Goal: Information Seeking & Learning: Learn about a topic

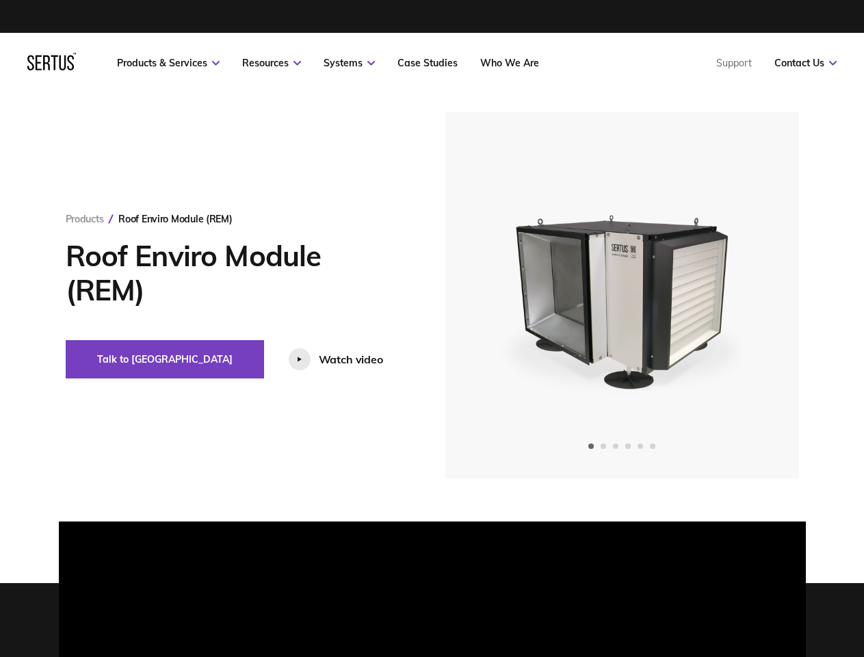
click at [272, 63] on link "Resources" at bounding box center [271, 63] width 59 height 12
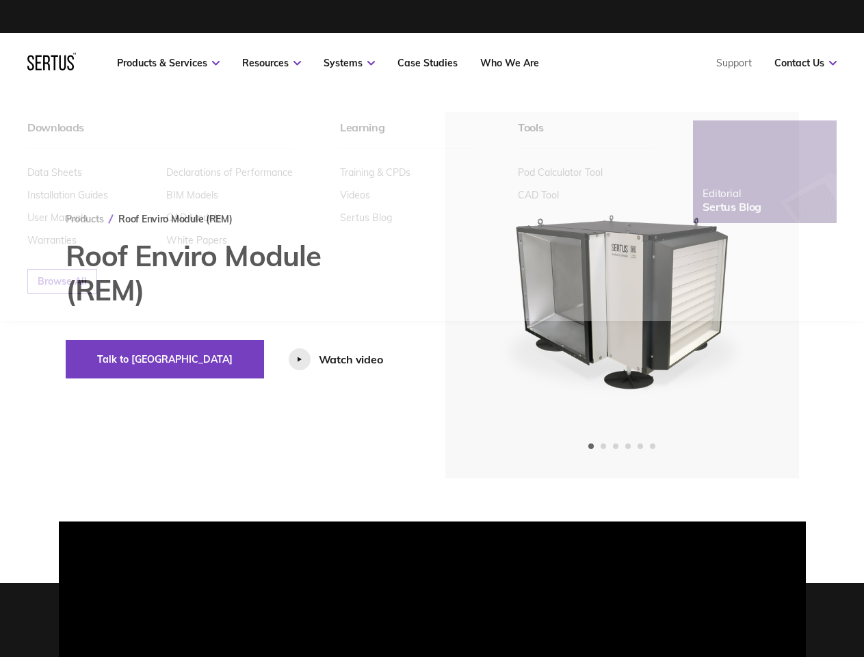
click at [349, 63] on link "Systems" at bounding box center [349, 63] width 51 height 12
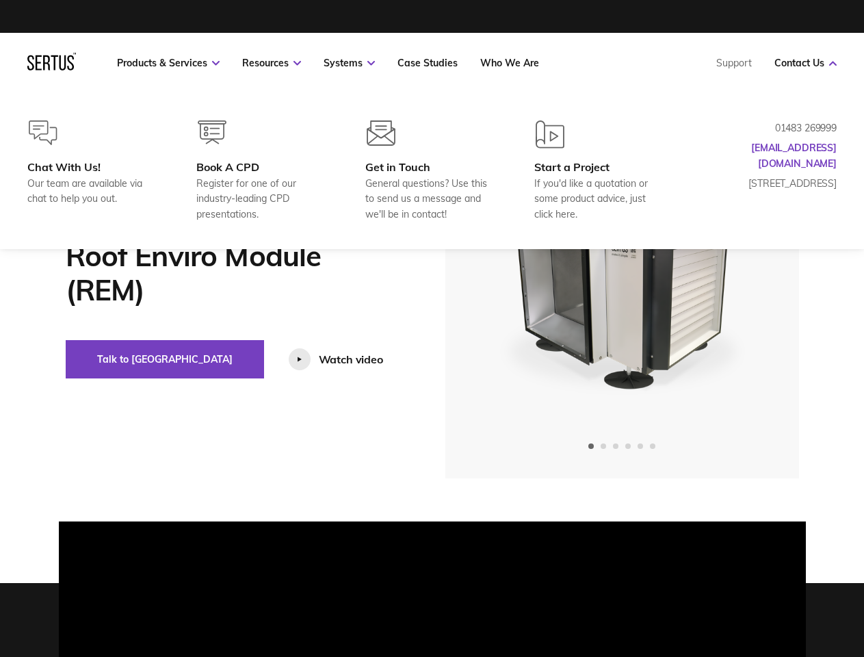
click at [806, 63] on link "Contact Us" at bounding box center [806, 63] width 62 height 12
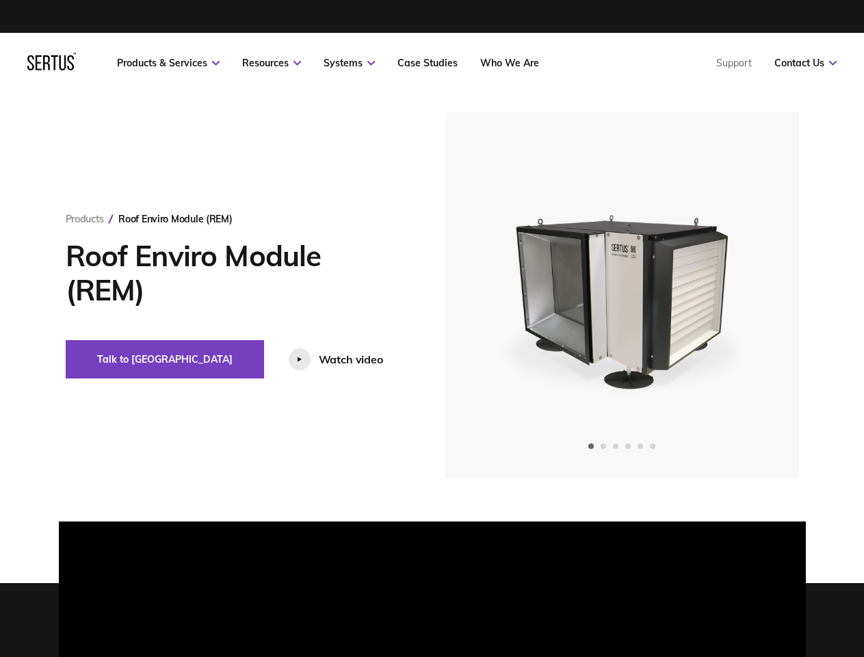
click at [175, 219] on div "Roof Enviro Module (REM)" at bounding box center [175, 219] width 114 height 12
click at [119, 359] on button "Talk to [GEOGRAPHIC_DATA]" at bounding box center [165, 359] width 198 height 38
click at [319, 359] on div "Watch video" at bounding box center [351, 359] width 64 height 14
click at [622, 295] on video at bounding box center [432, 295] width 693 height 346
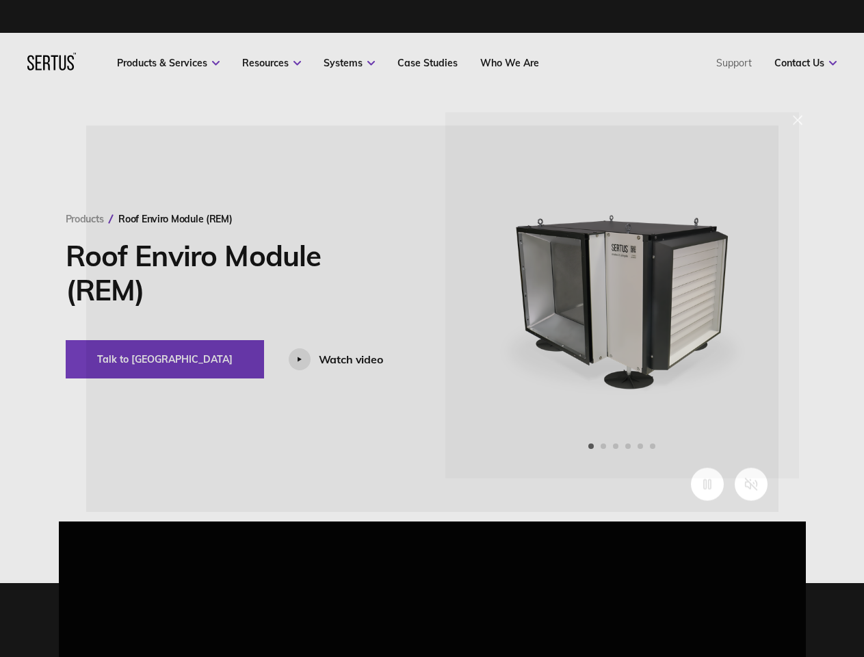
click at [494, 296] on video at bounding box center [432, 299] width 693 height 346
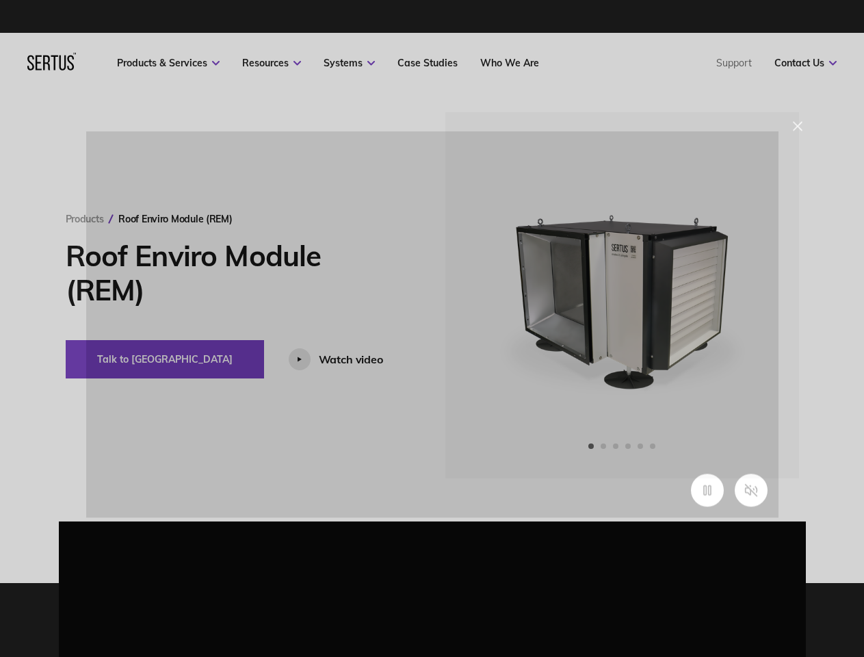
click at [751, 296] on video at bounding box center [432, 304] width 693 height 346
